Goal: Find contact information: Find contact information

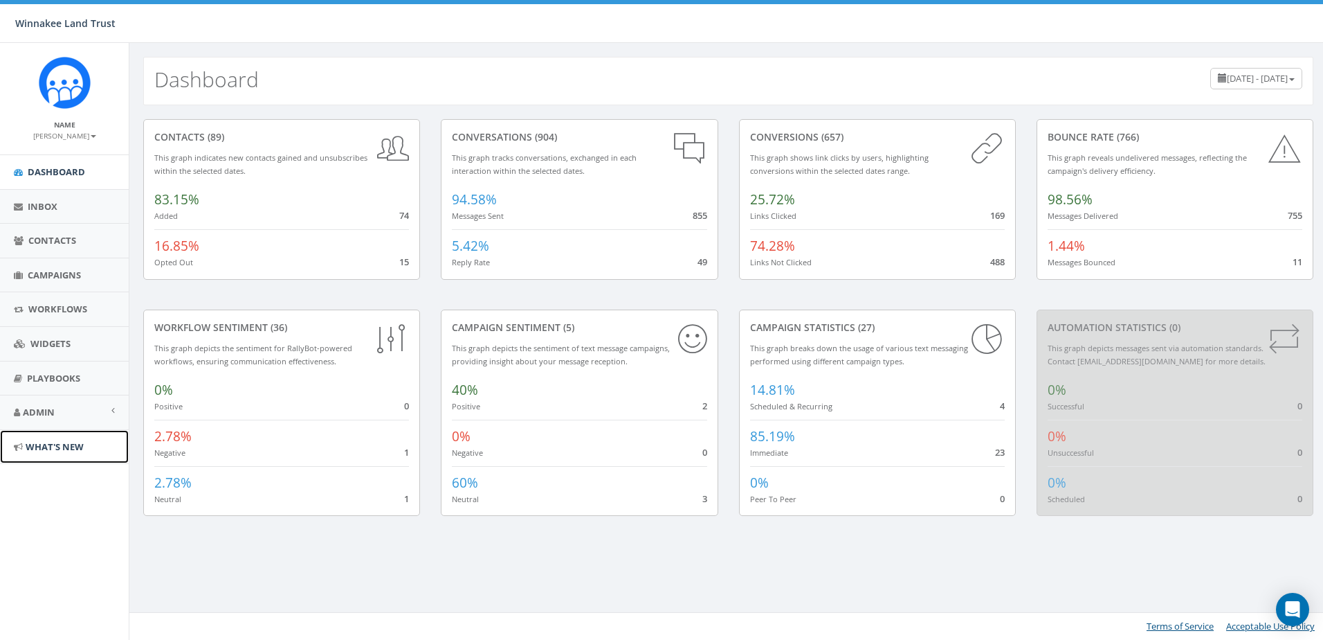
click at [30, 456] on link "What's New" at bounding box center [64, 447] width 129 height 34
click at [33, 413] on span "Admin" at bounding box center [39, 412] width 32 height 12
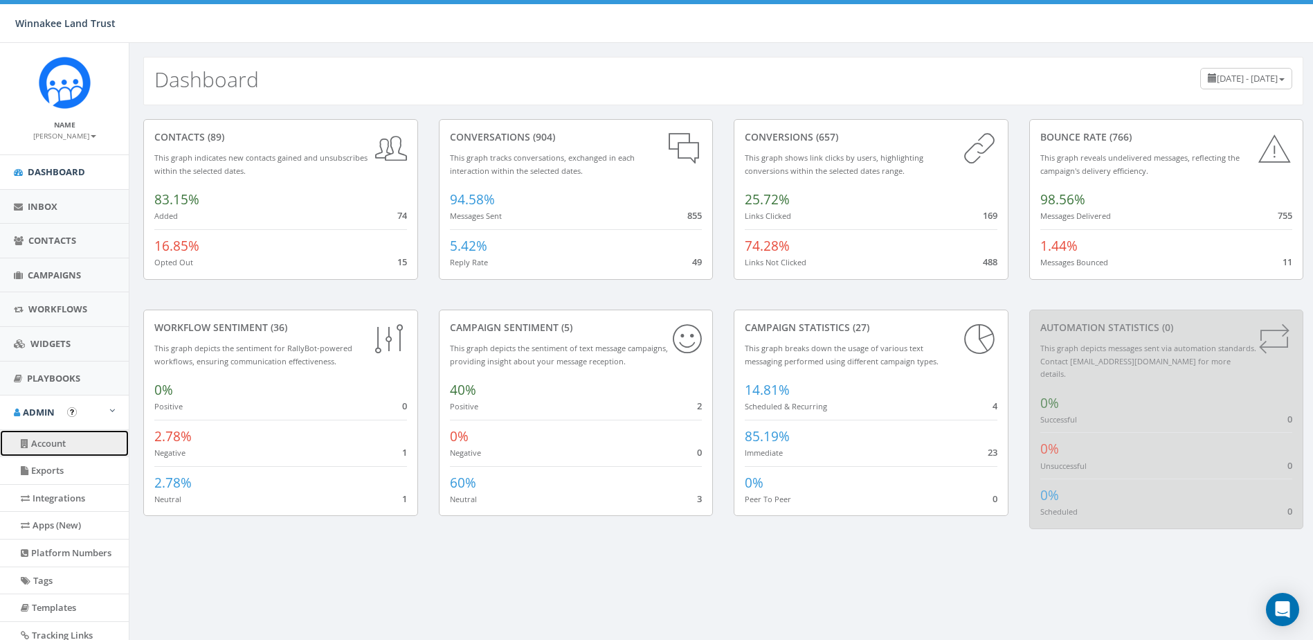
click at [35, 442] on link "Account" at bounding box center [64, 443] width 129 height 27
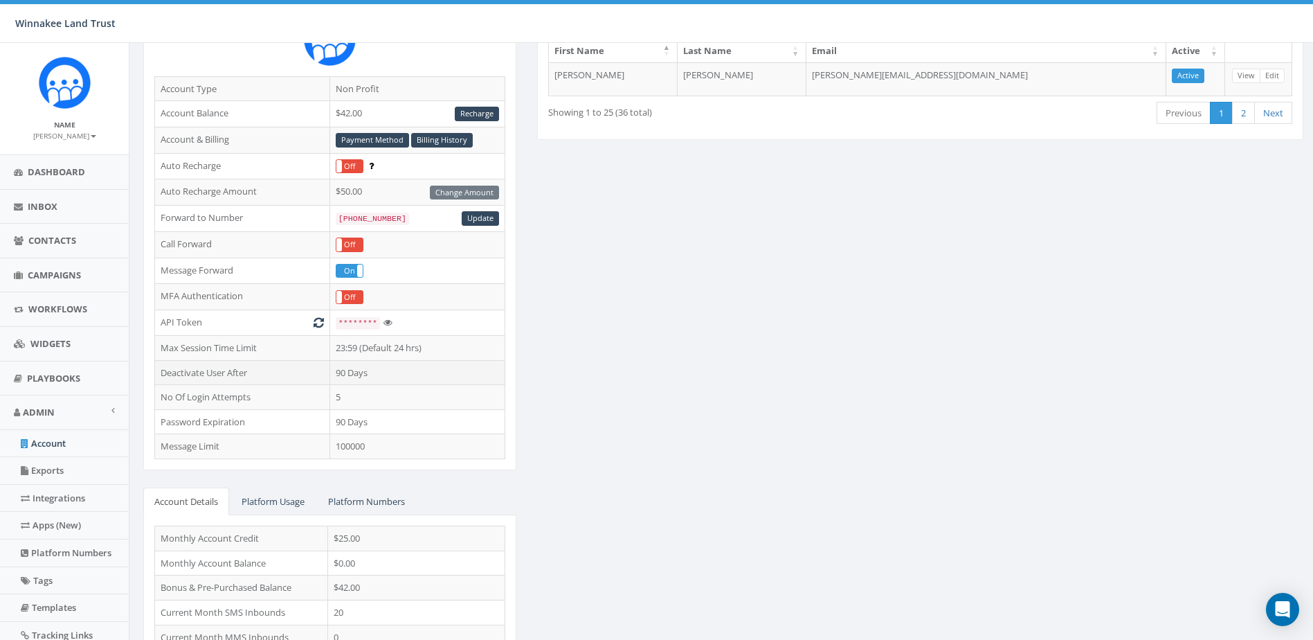
scroll to position [196, 0]
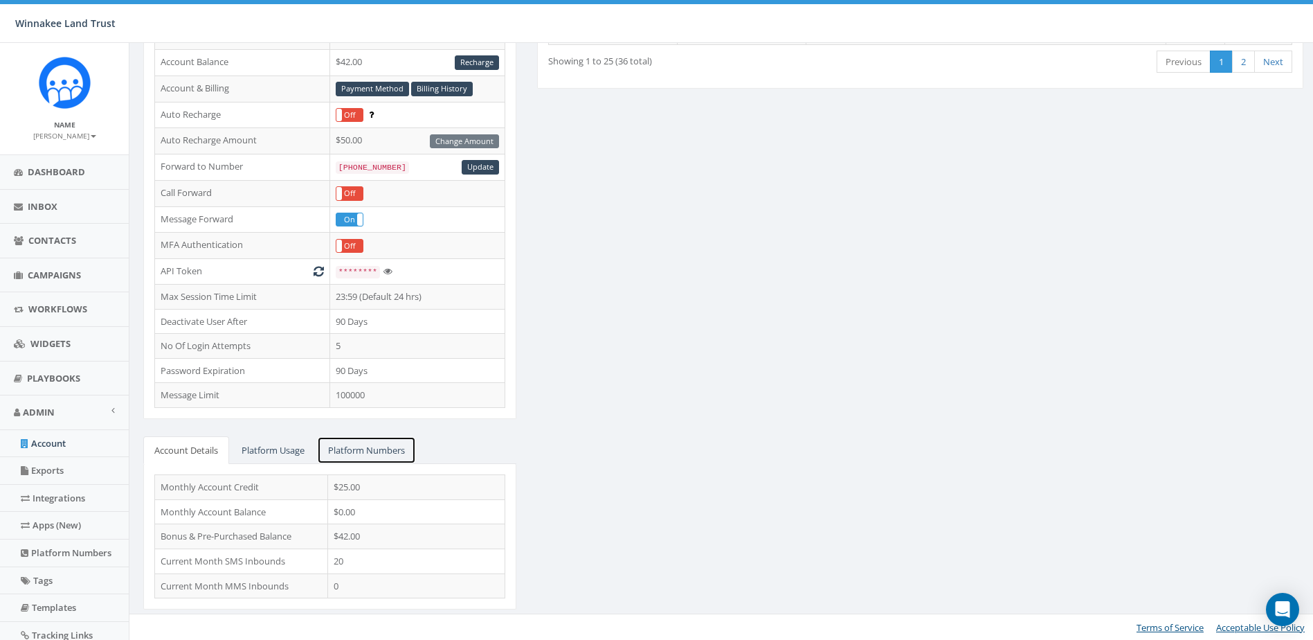
click at [345, 443] on link "Platform Numbers" at bounding box center [366, 450] width 99 height 28
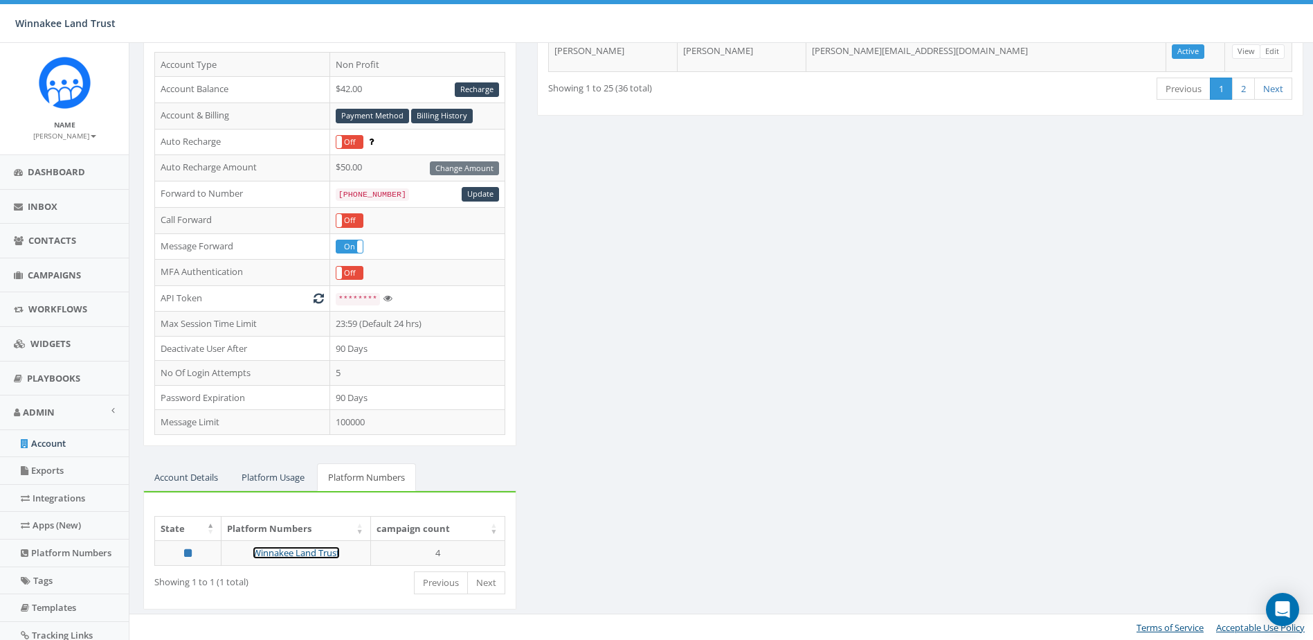
click at [298, 552] on link "Winnakee Land Trust" at bounding box center [296, 552] width 87 height 12
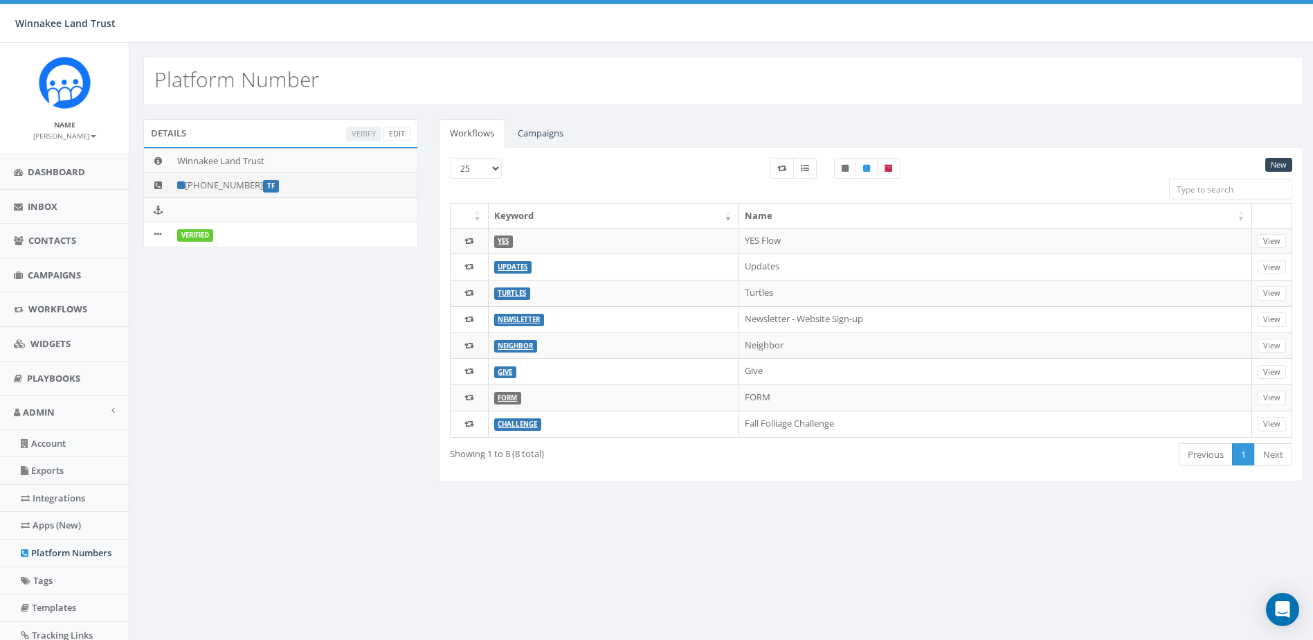
drag, startPoint x: 257, startPoint y: 184, endPoint x: 201, endPoint y: 183, distance: 55.4
click at [201, 183] on td "[PHONE_NUMBER] TF" at bounding box center [295, 185] width 246 height 25
copy td "[PHONE_NUMBER]"
